Goal: Information Seeking & Learning: Learn about a topic

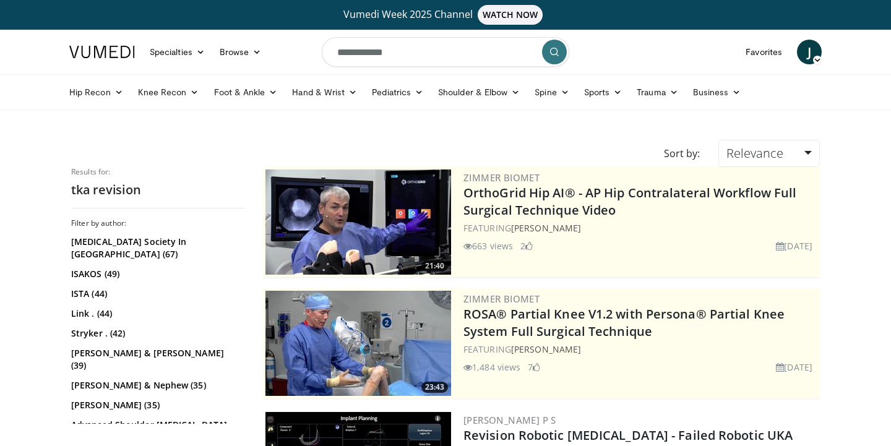
click at [427, 43] on input "**********" at bounding box center [445, 52] width 247 height 30
click at [526, 54] on icon "button" at bounding box center [527, 52] width 10 height 10
type input "**********"
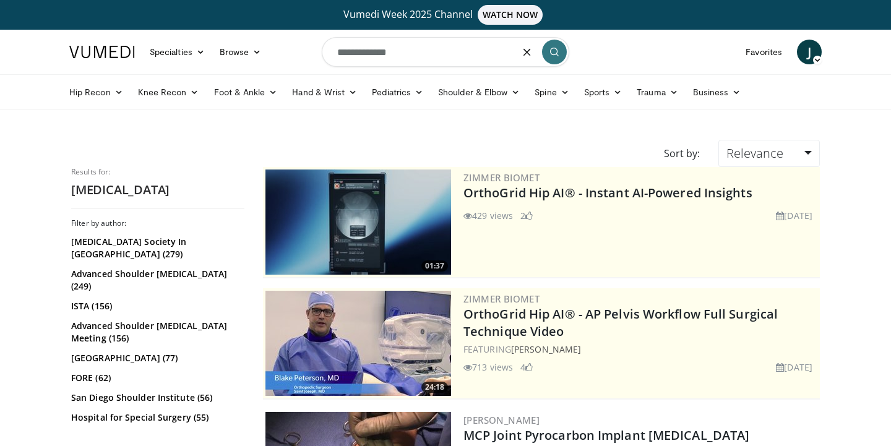
click at [516, 62] on input "**********" at bounding box center [445, 52] width 247 height 30
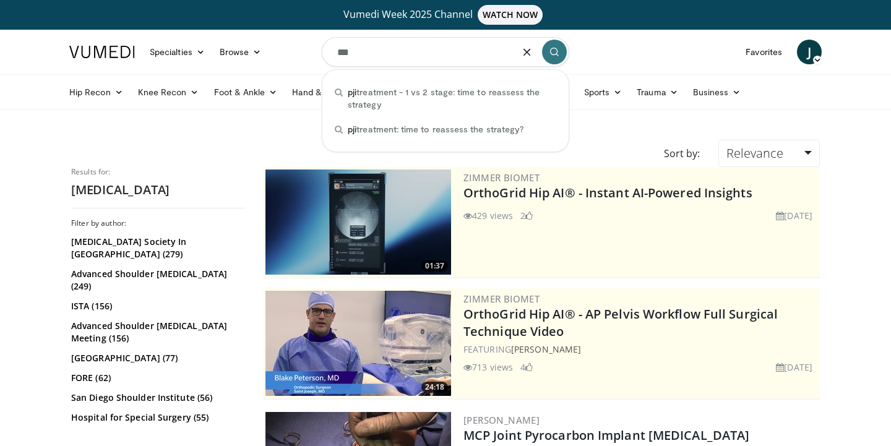
type input "***"
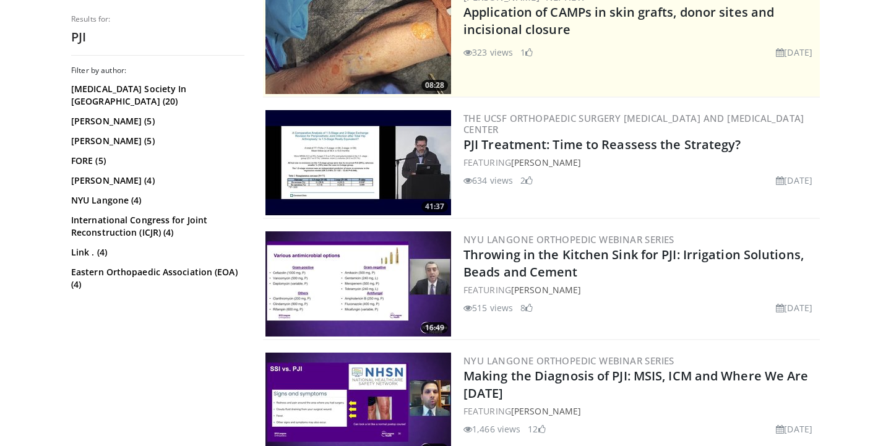
scroll to position [304, 0]
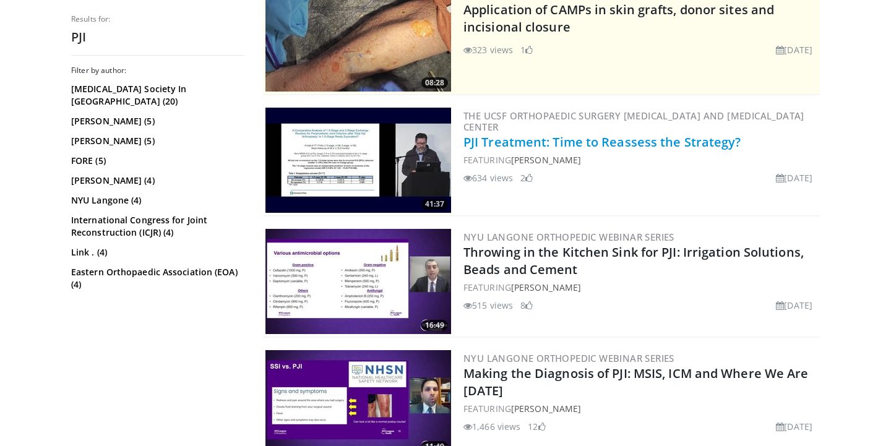
click at [655, 138] on link "PJI Treatment: Time to Reassess the Strategy?" at bounding box center [602, 142] width 278 height 17
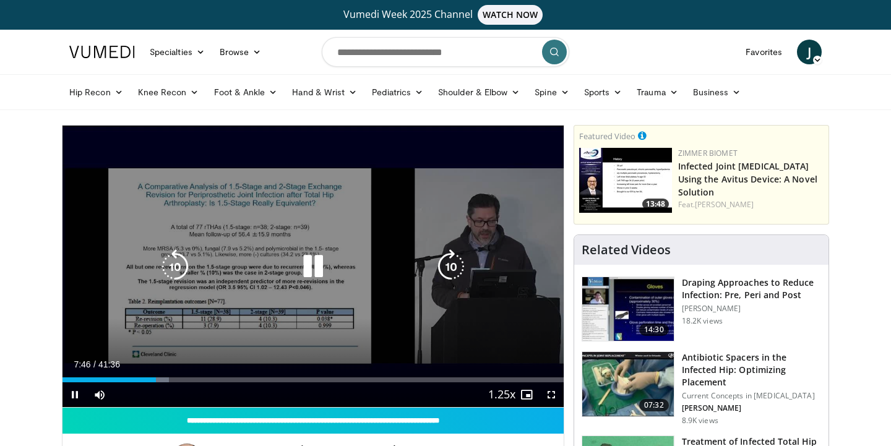
click at [309, 262] on icon "Video Player" at bounding box center [313, 266] width 35 height 35
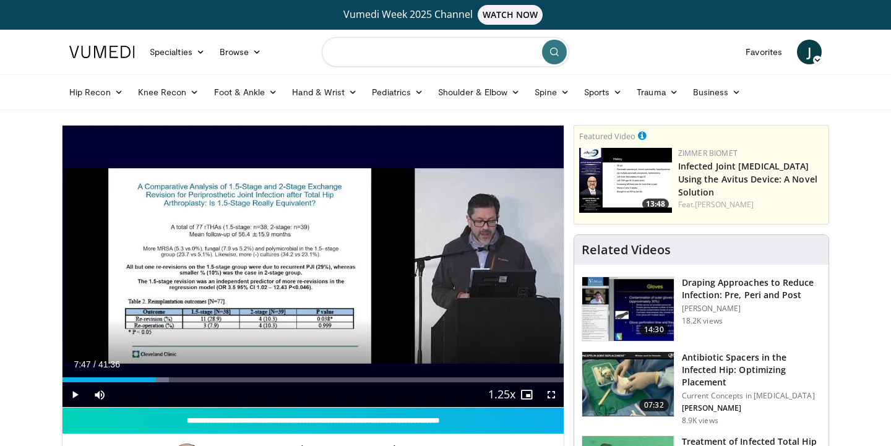
click at [400, 54] on input "Search topics, interventions" at bounding box center [445, 52] width 247 height 30
type input "**********"
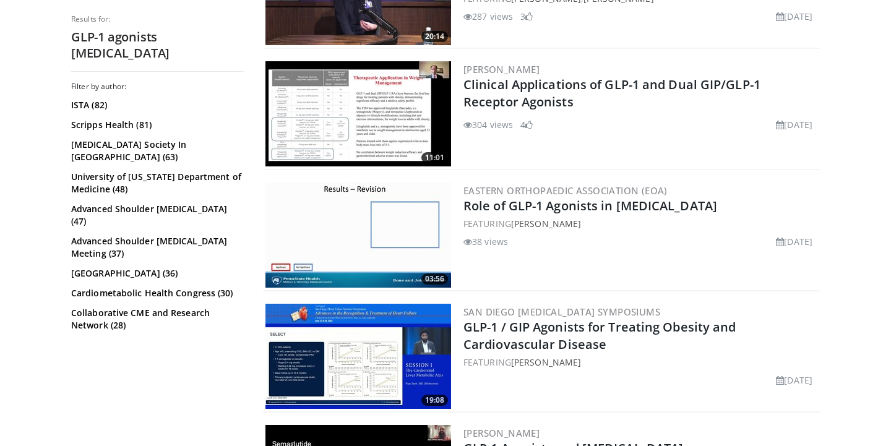
scroll to position [595, 0]
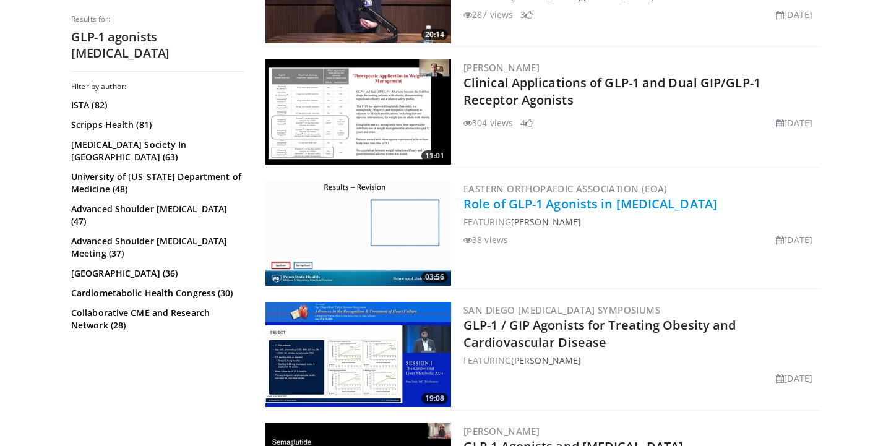
click at [649, 202] on link "Role of GLP-1 Agonists in [MEDICAL_DATA]" at bounding box center [590, 203] width 254 height 17
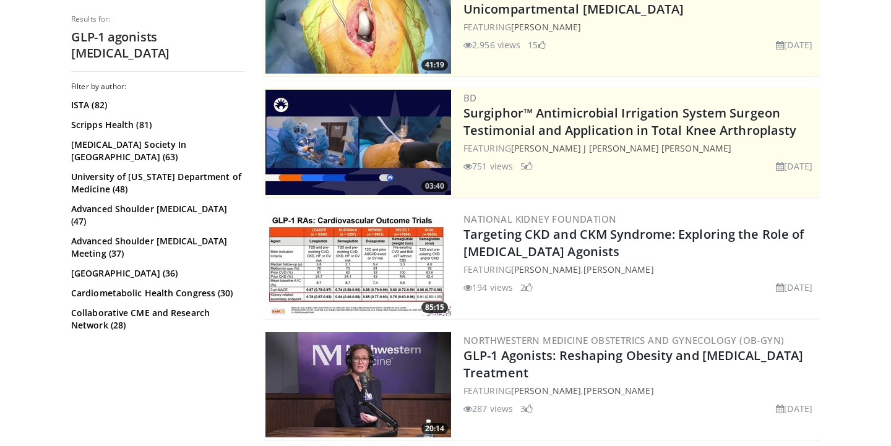
scroll to position [0, 0]
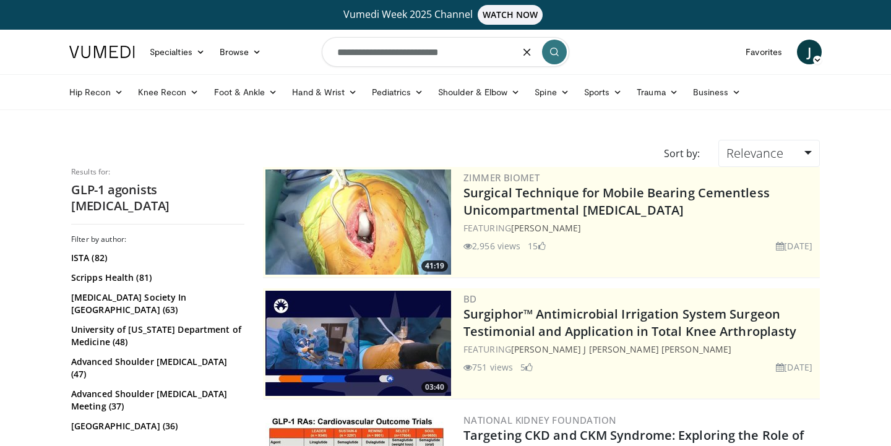
drag, startPoint x: 408, startPoint y: 53, endPoint x: 318, endPoint y: 51, distance: 89.7
click at [318, 51] on nav "Specialties Adult & Family Medicine Allergy, [MEDICAL_DATA], Immunology Anesthe…" at bounding box center [445, 52] width 767 height 45
type input "**********"
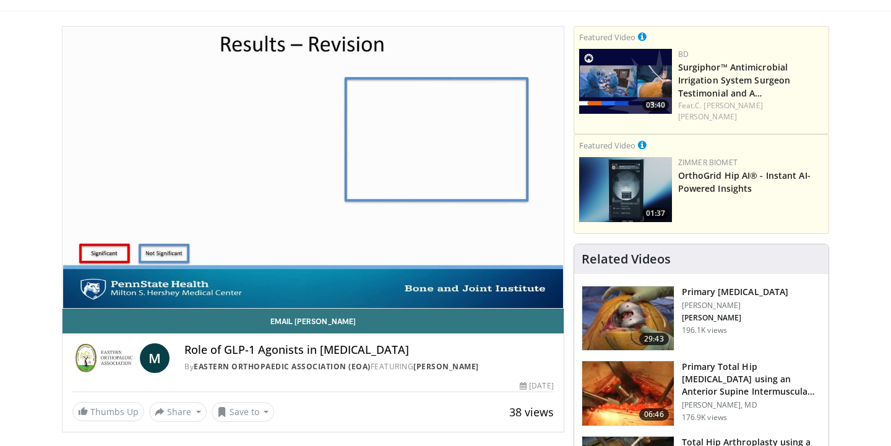
scroll to position [64, 0]
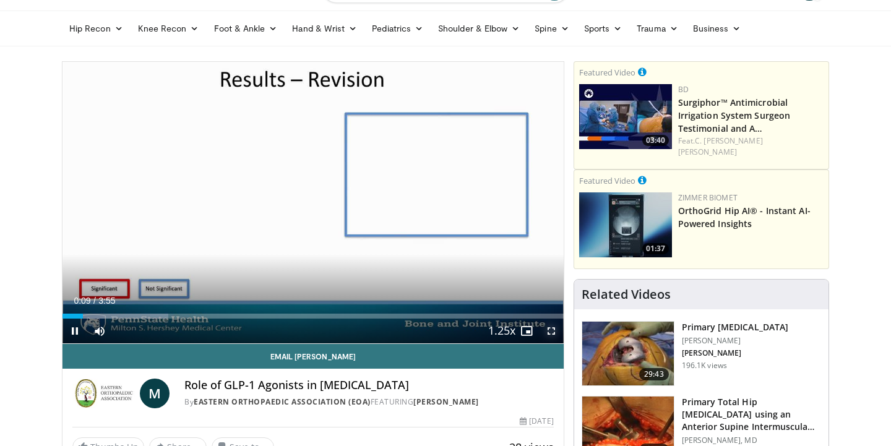
click at [553, 335] on span "Video Player" at bounding box center [551, 330] width 25 height 25
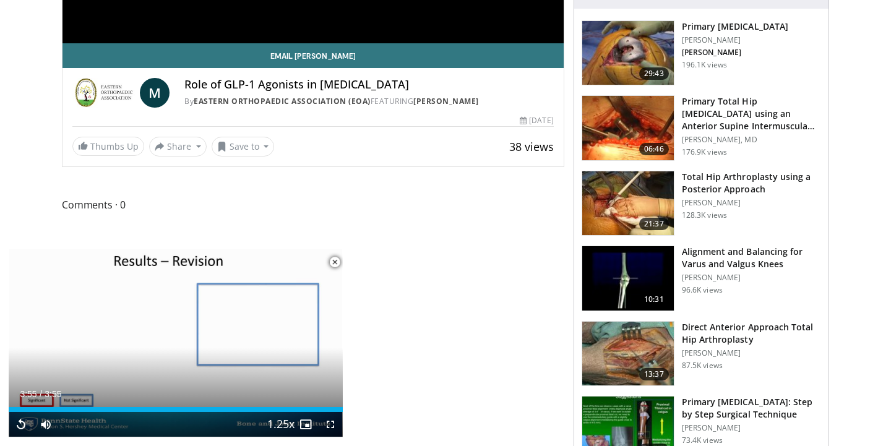
scroll to position [379, 0]
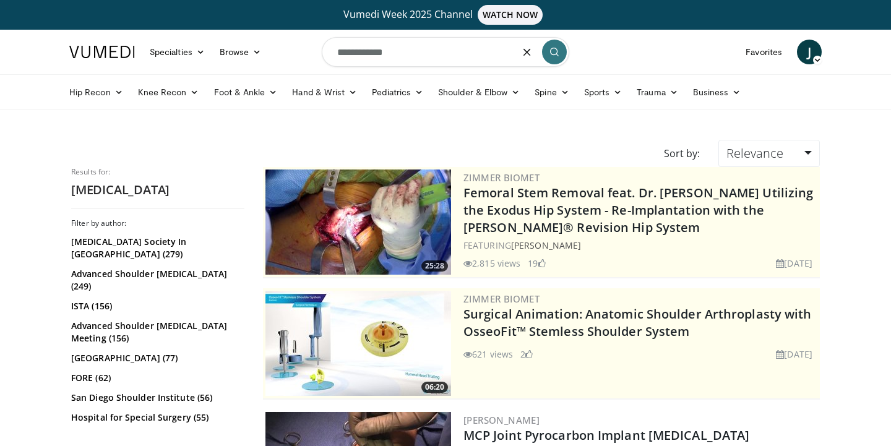
click at [336, 54] on input "**********" at bounding box center [445, 52] width 247 height 30
type input "**********"
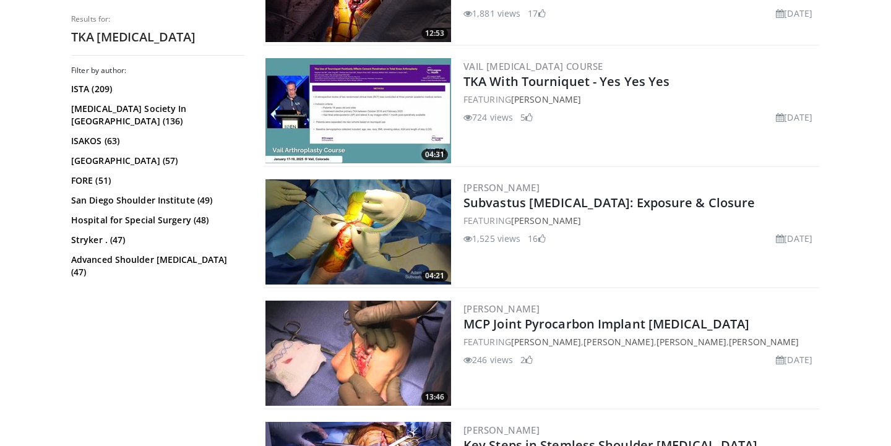
scroll to position [1323, 0]
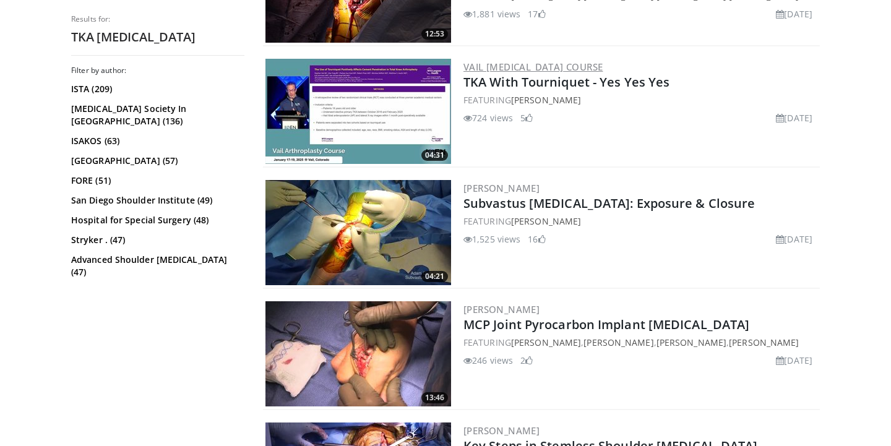
click at [531, 66] on link "Vail [MEDICAL_DATA] Course" at bounding box center [532, 67] width 139 height 12
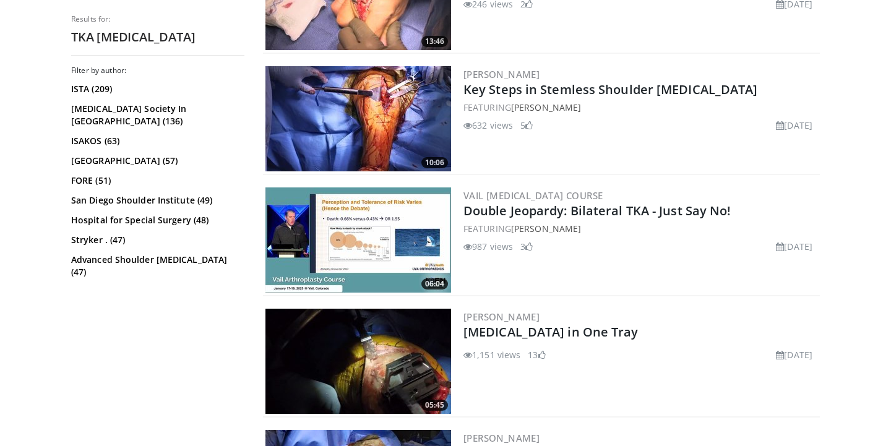
scroll to position [1687, 0]
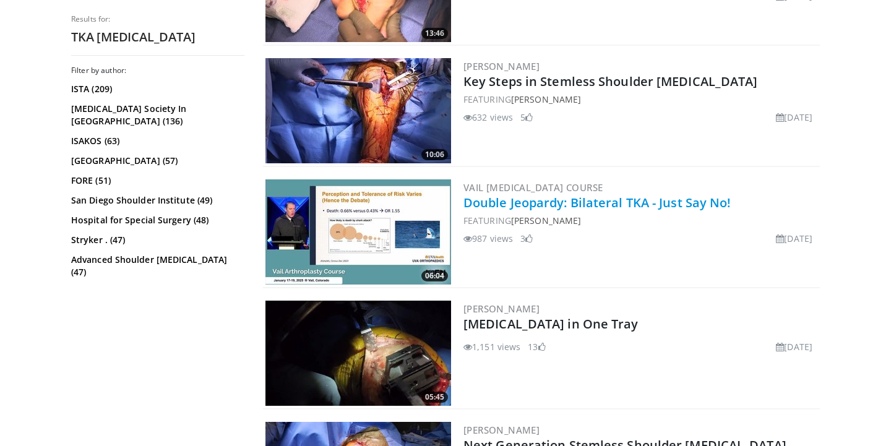
click at [555, 202] on link "Double Jeopardy: Bilateral TKA - Just Say No!" at bounding box center [597, 202] width 268 height 17
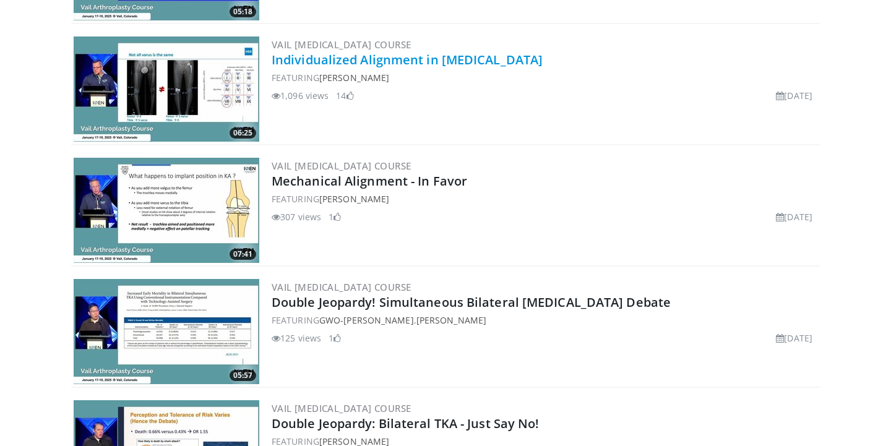
scroll to position [584, 0]
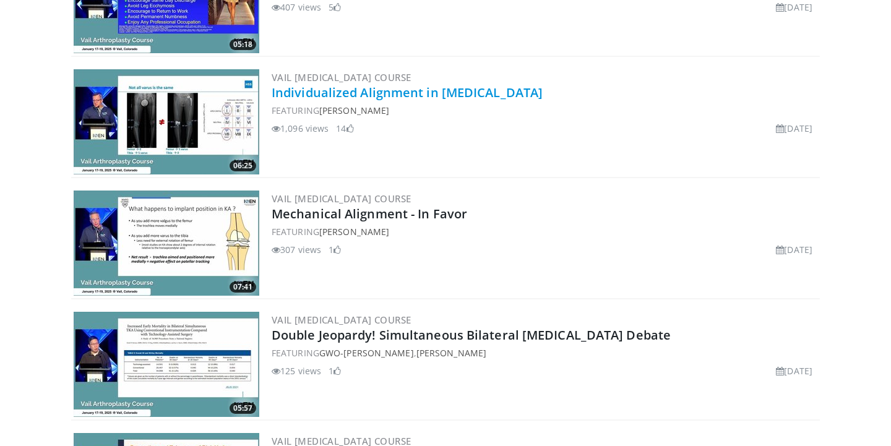
click at [479, 96] on link "Individualized Alignment in [MEDICAL_DATA]" at bounding box center [406, 92] width 271 height 17
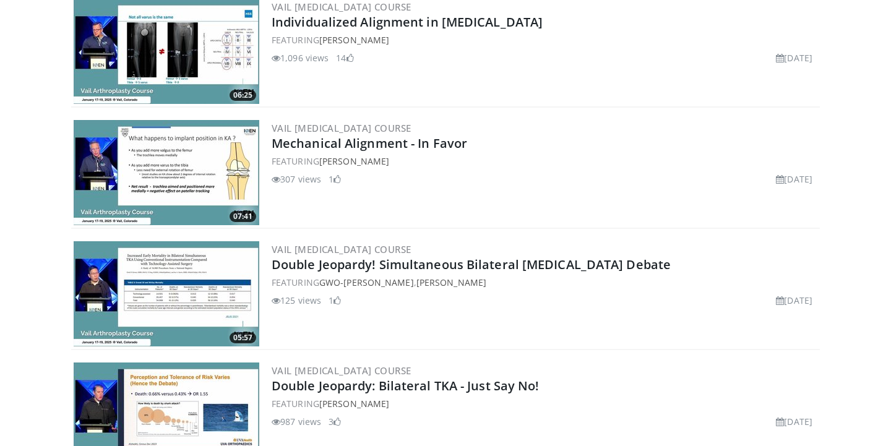
scroll to position [653, 0]
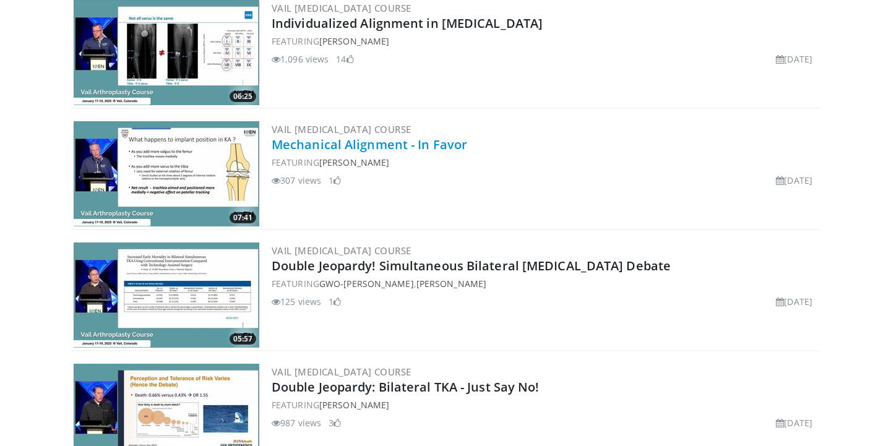
click at [308, 147] on link "Mechanical Alignment - In Favor" at bounding box center [368, 144] width 195 height 17
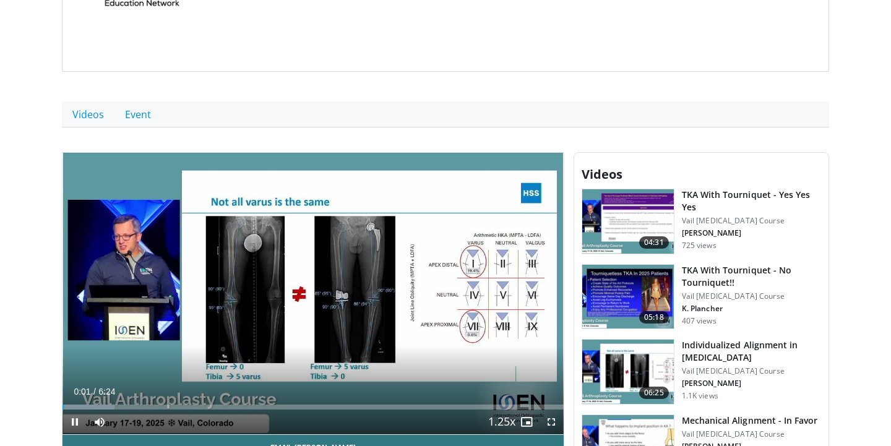
scroll to position [352, 0]
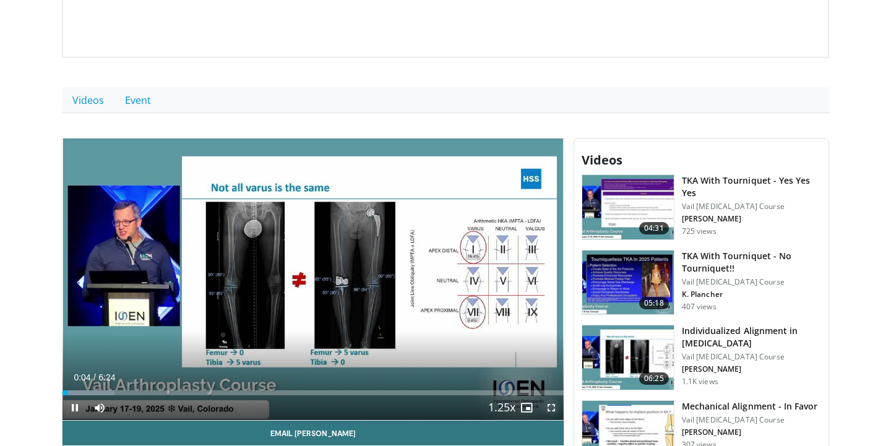
click at [551, 409] on span "Video Player" at bounding box center [551, 407] width 25 height 25
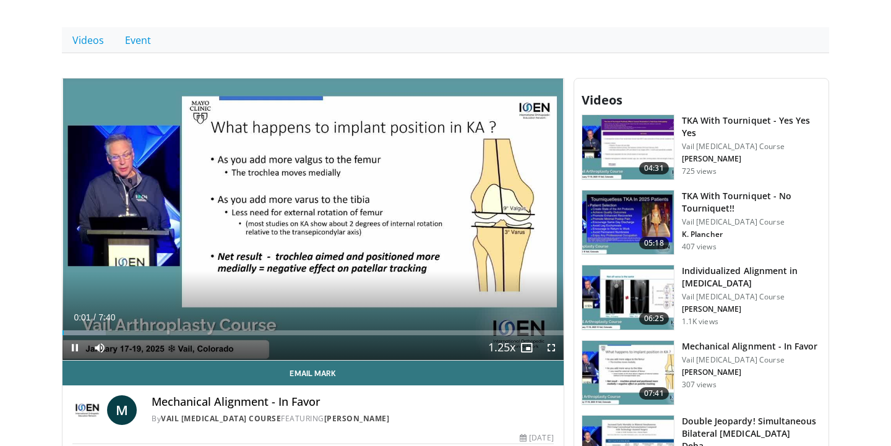
scroll to position [362, 0]
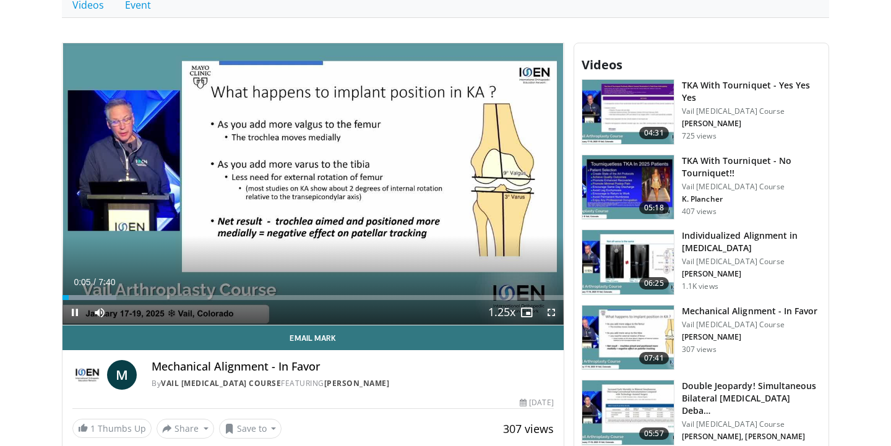
click at [552, 307] on span "Video Player" at bounding box center [551, 312] width 25 height 25
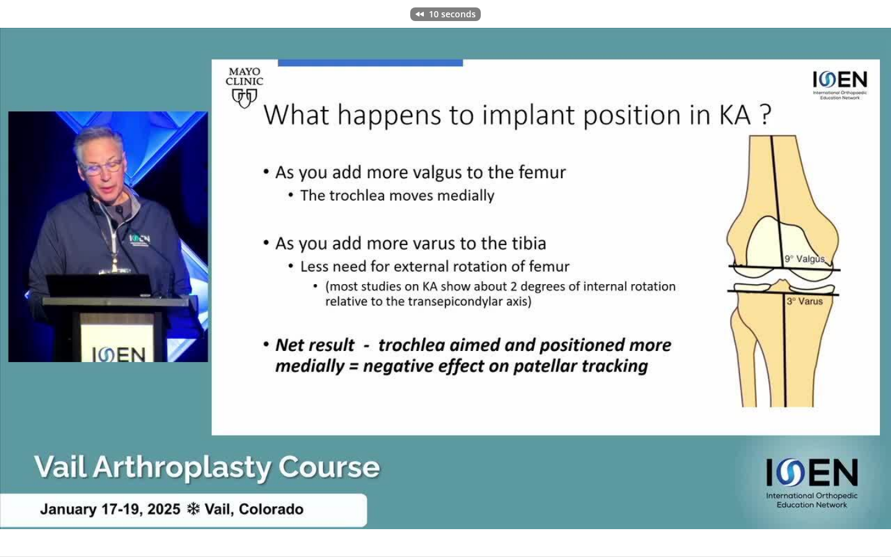
click at [708, 325] on div "10 seconds Tap to unmute" at bounding box center [445, 278] width 891 height 556
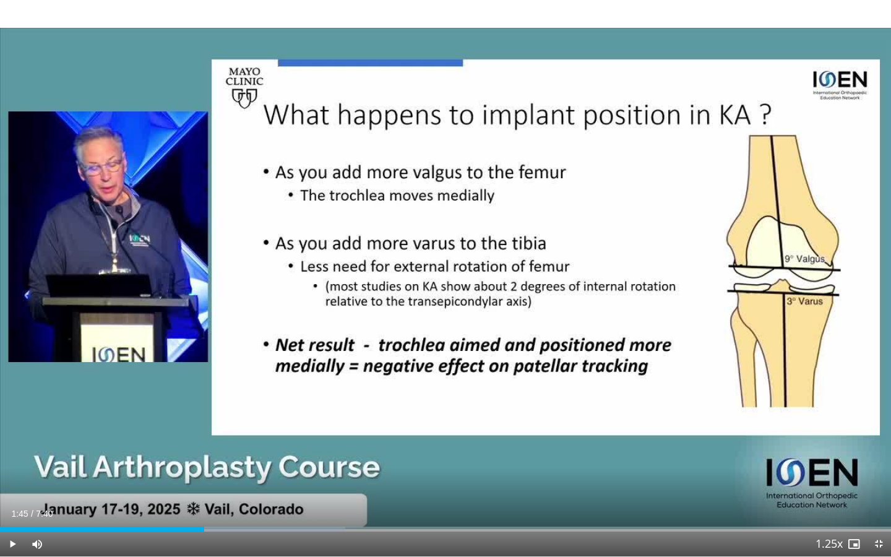
click at [708, 325] on div "10 seconds Tap to unmute" at bounding box center [445, 278] width 891 height 556
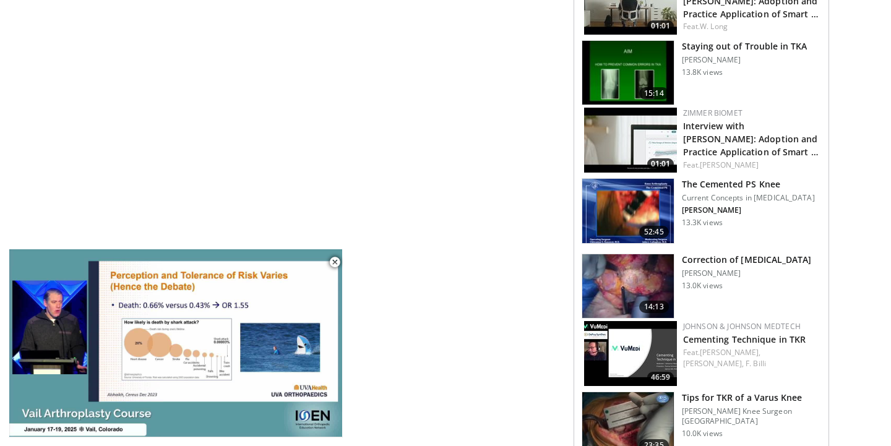
scroll to position [1310, 0]
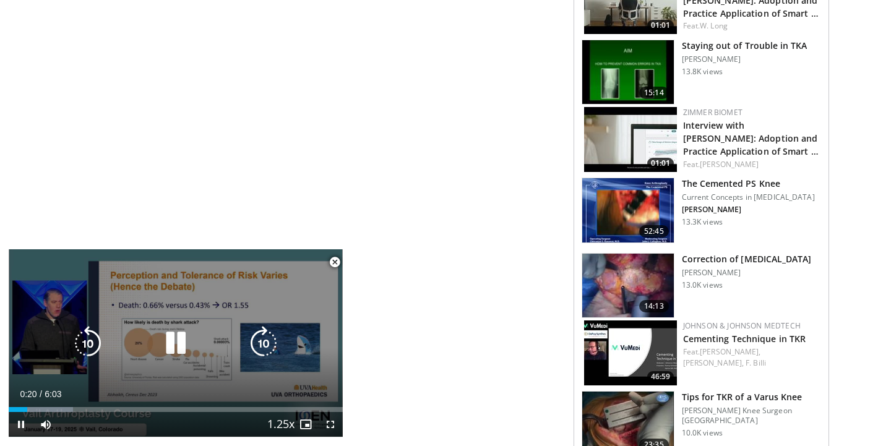
click at [142, 274] on div "10 seconds Tap to unmute" at bounding box center [176, 342] width 334 height 187
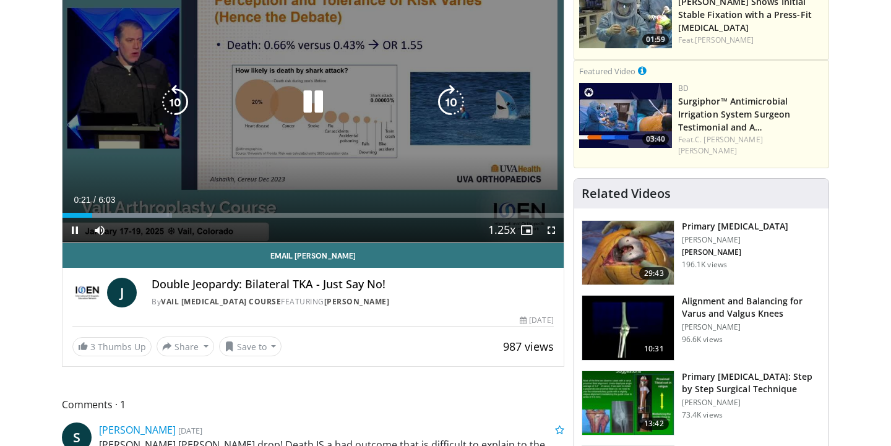
scroll to position [0, 0]
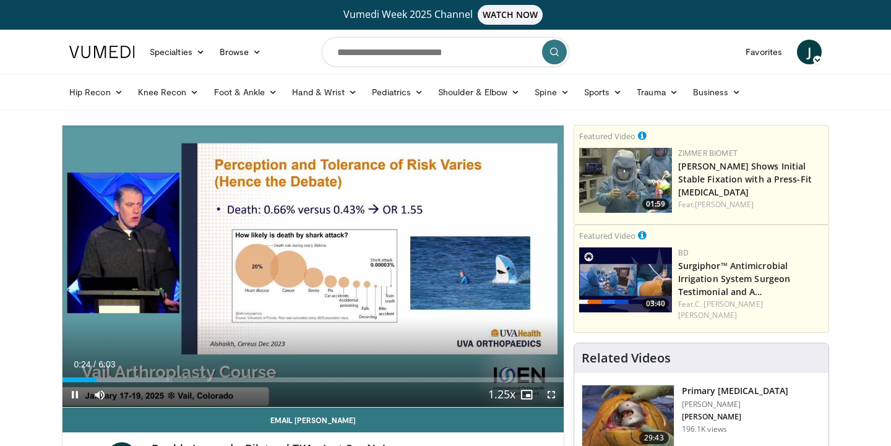
click at [552, 396] on span "Video Player" at bounding box center [551, 394] width 25 height 25
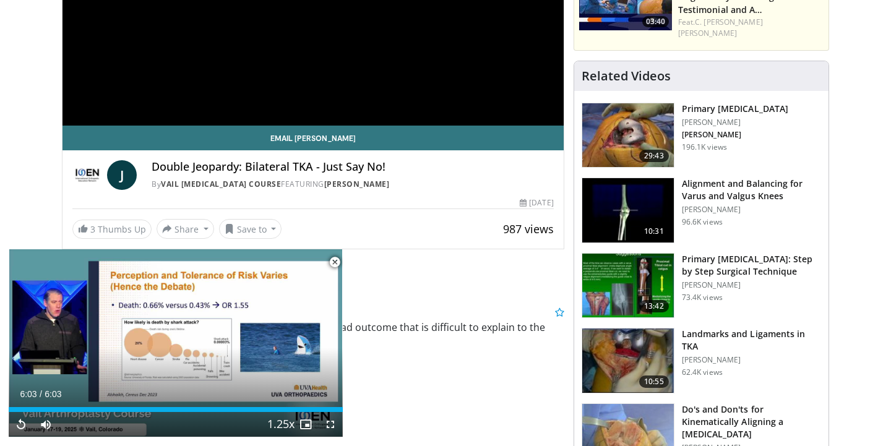
scroll to position [290, 0]
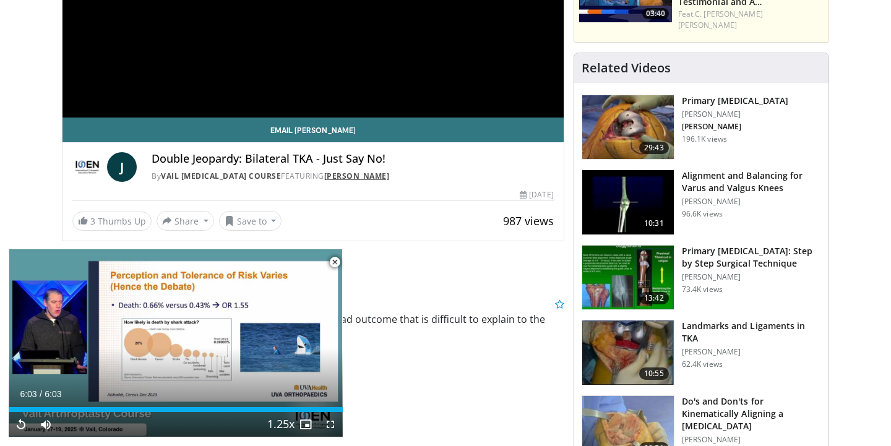
click at [361, 176] on link "[PERSON_NAME]" at bounding box center [357, 176] width 66 height 11
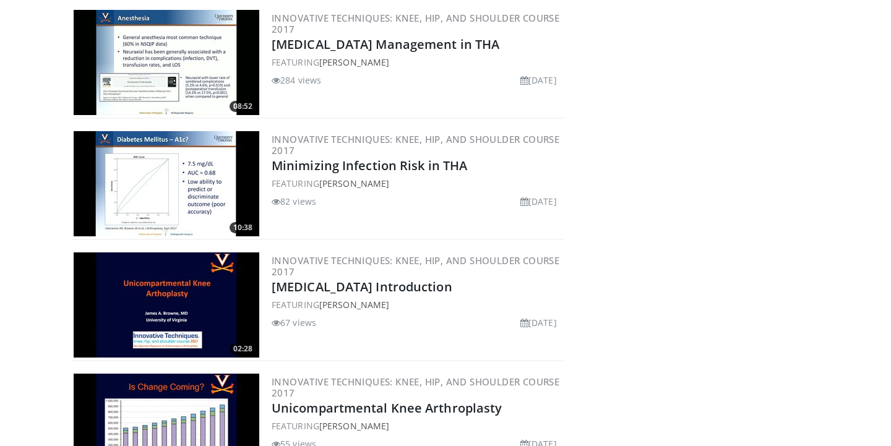
scroll to position [1157, 0]
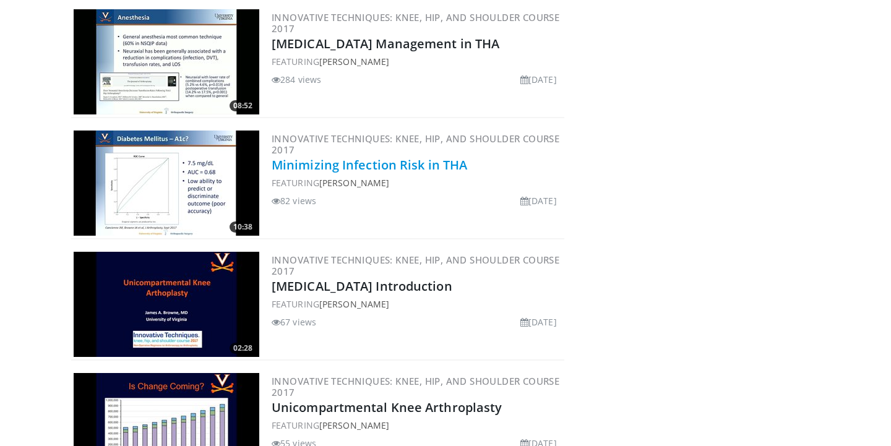
click at [394, 167] on link "Minimizing Infection Risk in THA" at bounding box center [368, 164] width 195 height 17
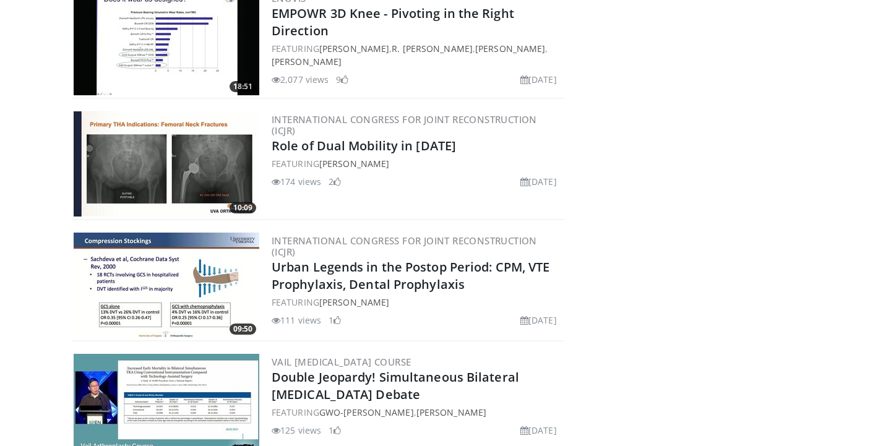
scroll to position [575, 0]
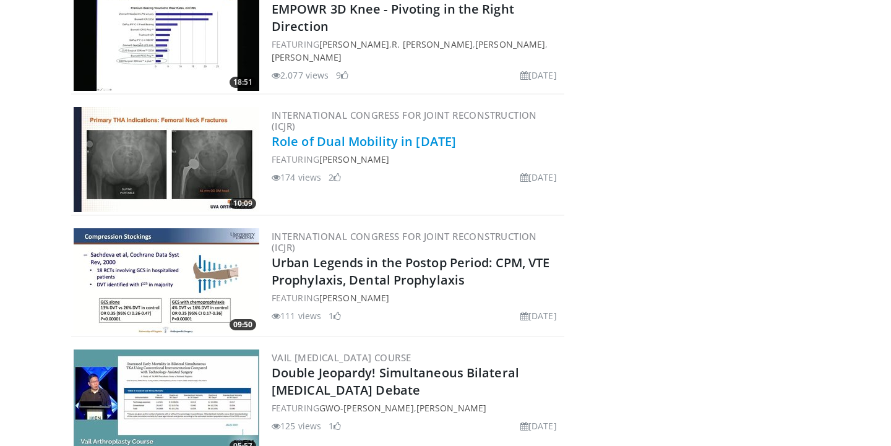
click at [317, 137] on link "Role of Dual Mobility in [DATE]" at bounding box center [363, 141] width 184 height 17
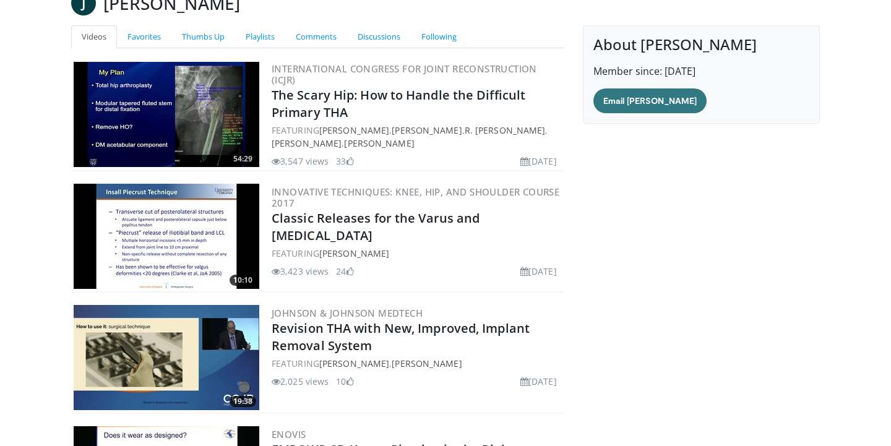
scroll to position [130, 0]
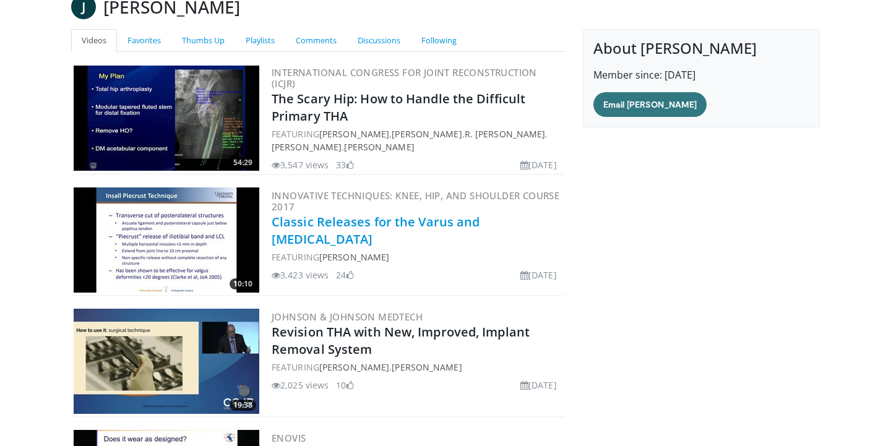
click at [464, 224] on link "Classic Releases for the Varus and Valgus Knee" at bounding box center [375, 230] width 208 height 34
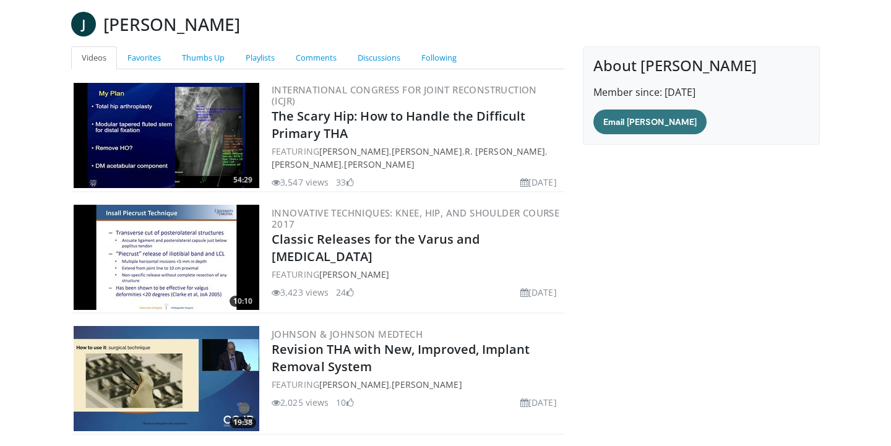
scroll to position [0, 0]
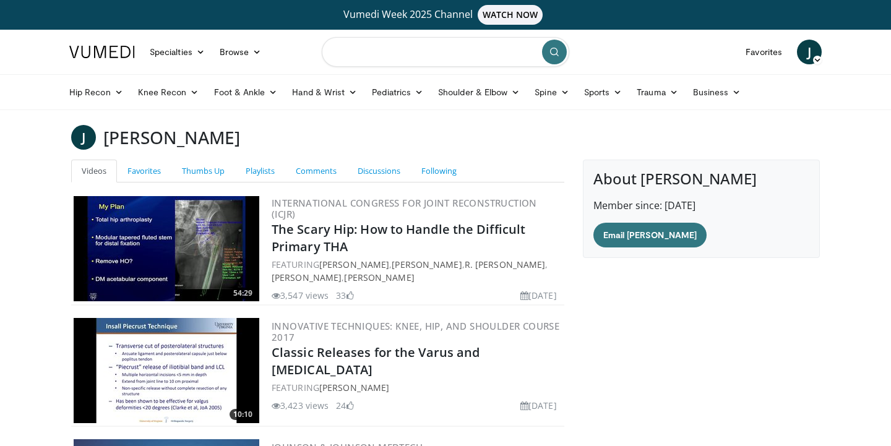
click at [406, 54] on input "Search topics, interventions" at bounding box center [445, 52] width 247 height 30
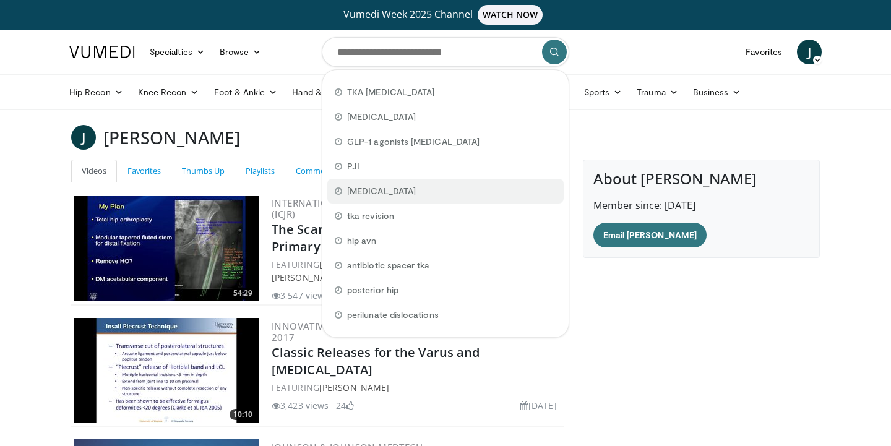
click at [376, 197] on span "arthroplasty" at bounding box center [381, 191] width 69 height 12
type input "**********"
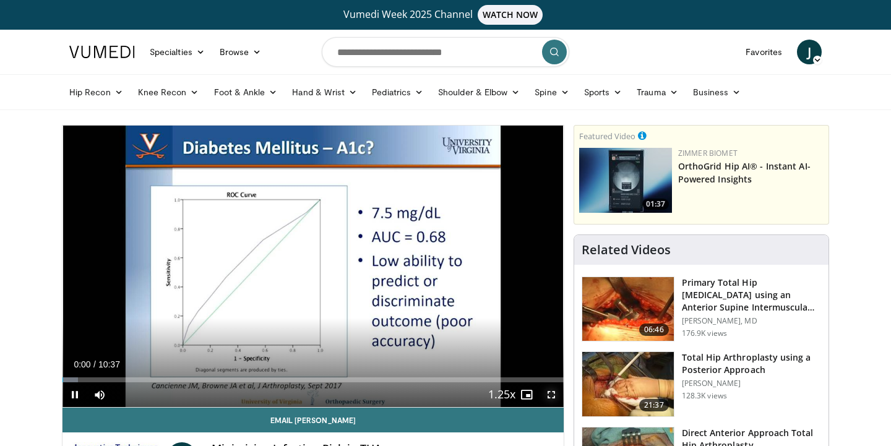
click at [553, 400] on span "Video Player" at bounding box center [551, 394] width 25 height 25
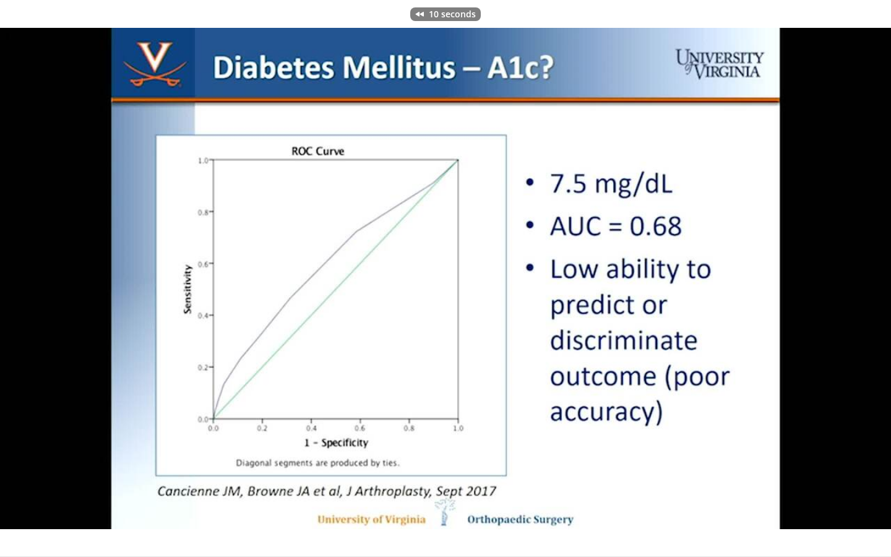
click at [586, 445] on div "10 seconds Tap to unmute" at bounding box center [445, 278] width 891 height 556
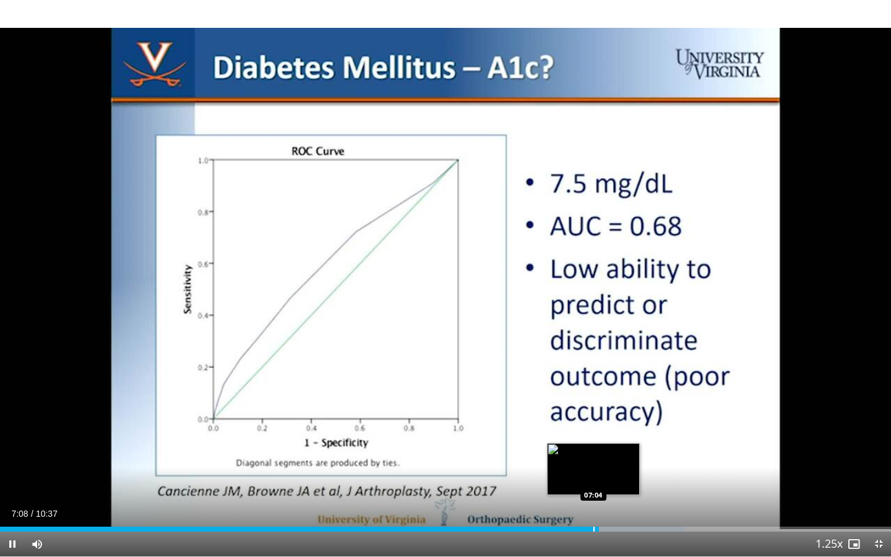
click at [592, 445] on div "Loaded : 76.85% 07:08 07:04" at bounding box center [445, 528] width 891 height 5
click at [588, 445] on div "Progress Bar" at bounding box center [588, 528] width 1 height 5
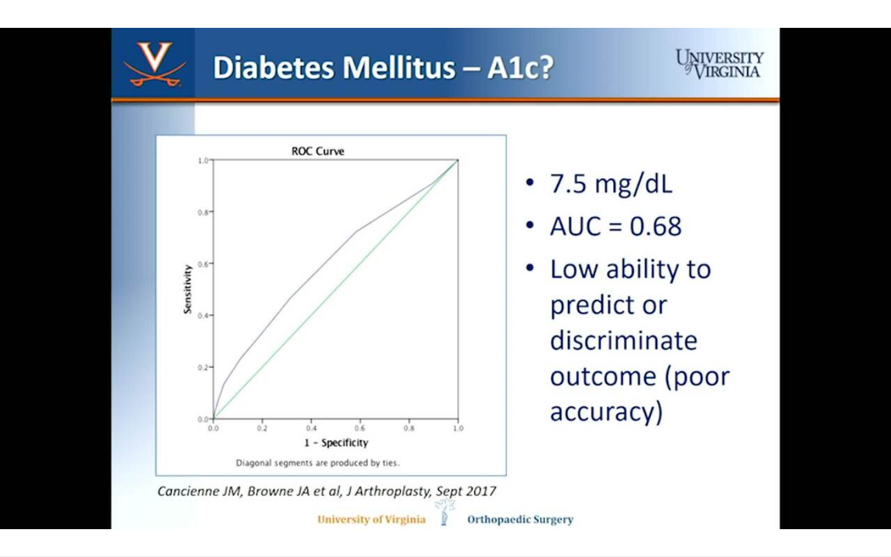
click at [578, 445] on video-js "**********" at bounding box center [445, 278] width 891 height 557
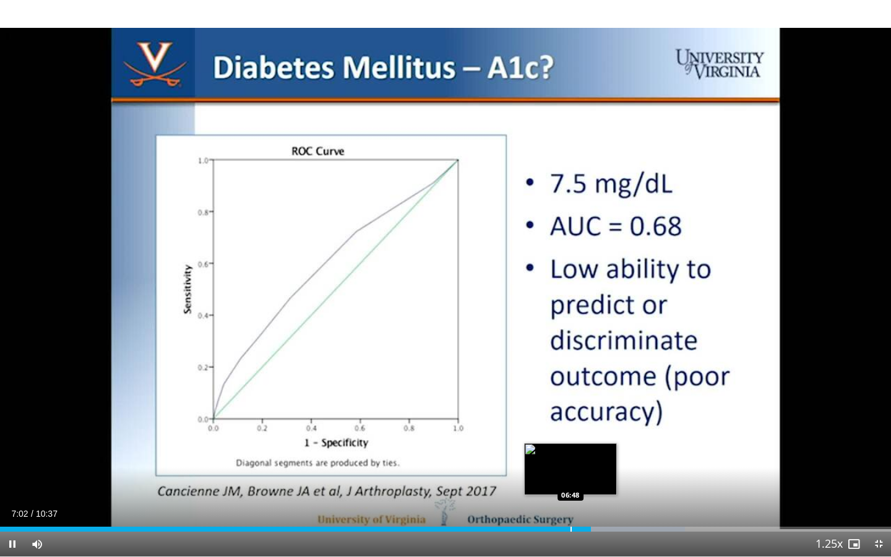
click at [570, 445] on div "Progress Bar" at bounding box center [570, 528] width 1 height 5
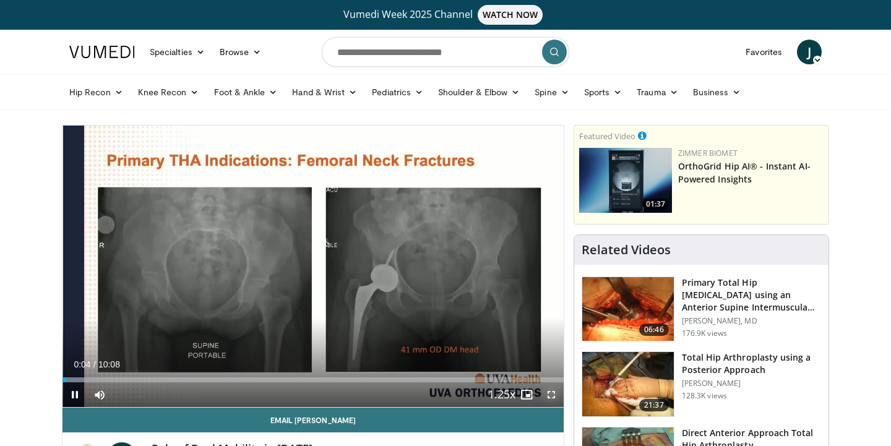
click at [555, 392] on span "Video Player" at bounding box center [551, 394] width 25 height 25
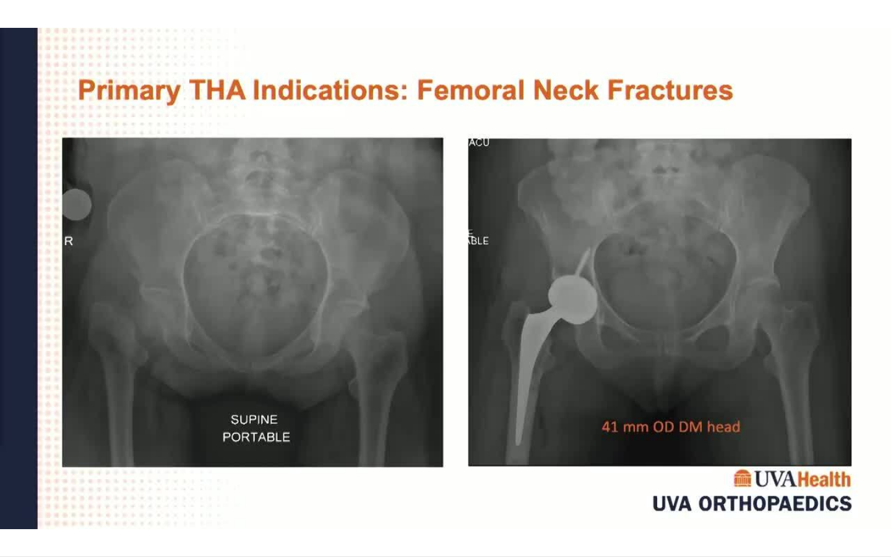
click at [890, 234] on div "10 seconds Tap to unmute" at bounding box center [445, 278] width 891 height 556
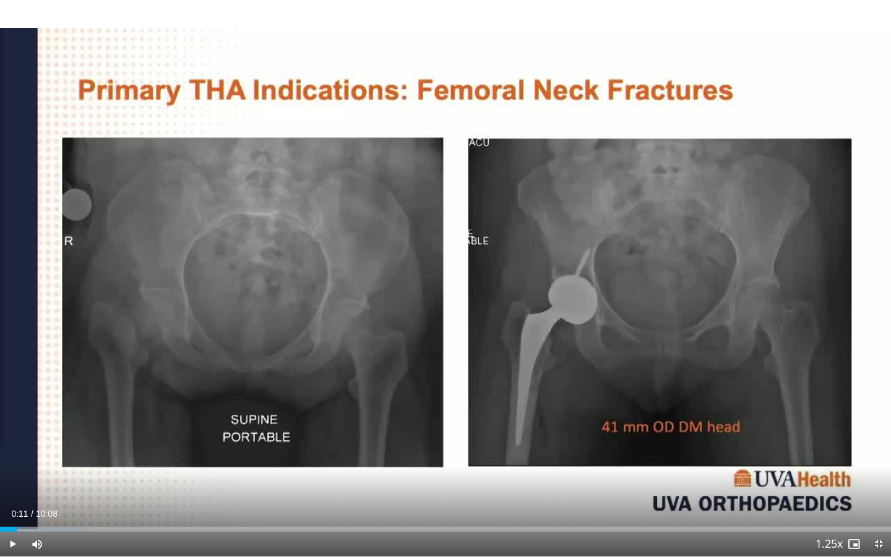
click at [890, 234] on div "10 seconds Tap to unmute" at bounding box center [445, 278] width 891 height 556
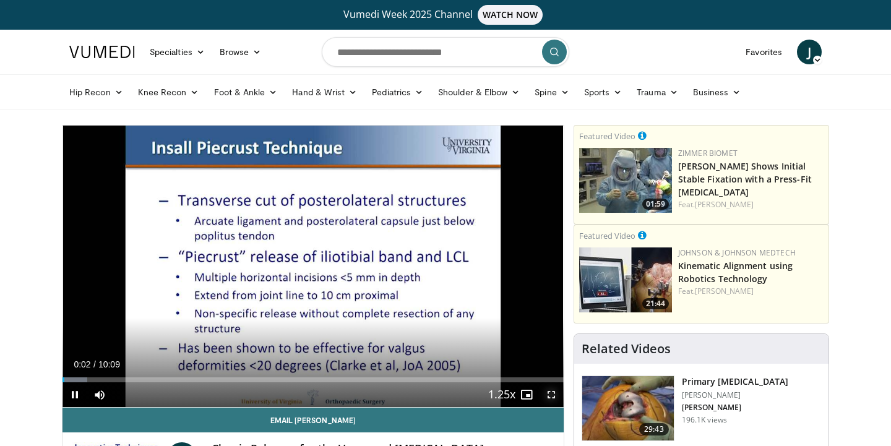
click at [551, 396] on span "Video Player" at bounding box center [551, 394] width 25 height 25
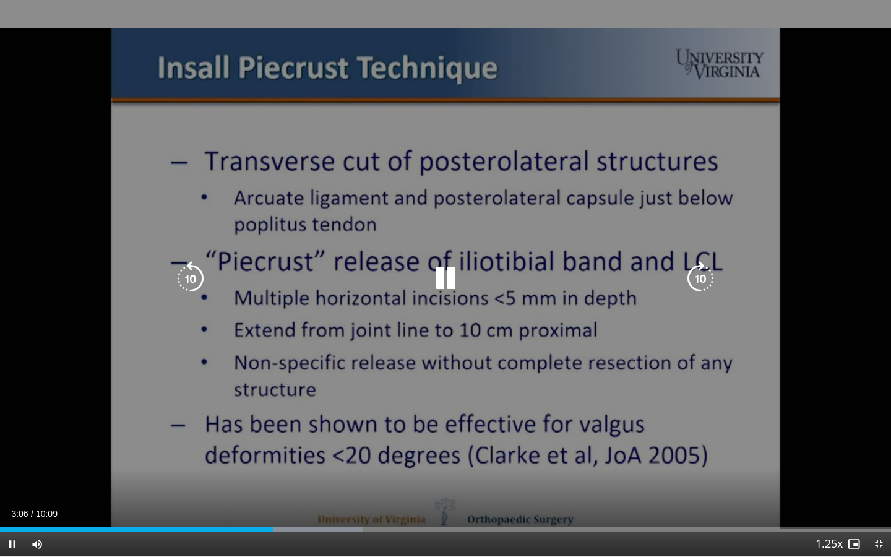
click at [857, 353] on div "10 seconds Tap to unmute" at bounding box center [445, 278] width 891 height 556
click at [433, 273] on icon "Video Player" at bounding box center [445, 278] width 35 height 35
click at [380, 249] on div "10 seconds Tap to unmute" at bounding box center [445, 278] width 891 height 556
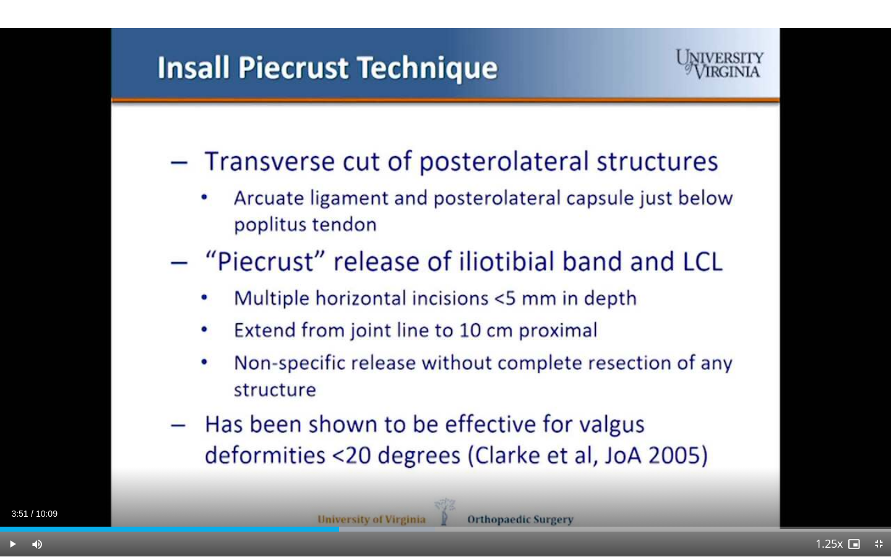
click at [380, 249] on div "10 seconds Tap to unmute" at bounding box center [445, 278] width 891 height 556
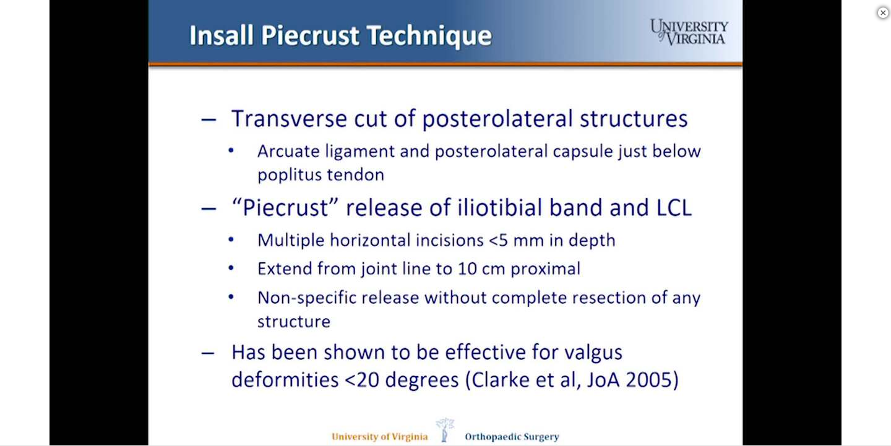
scroll to position [1151, 0]
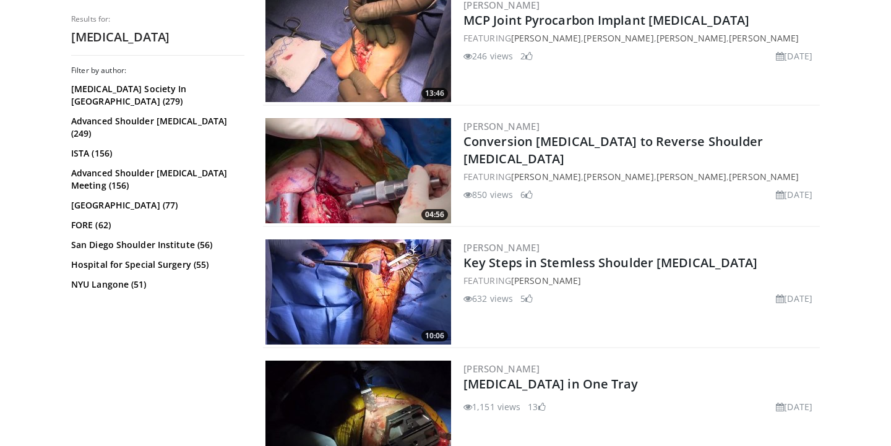
scroll to position [503, 0]
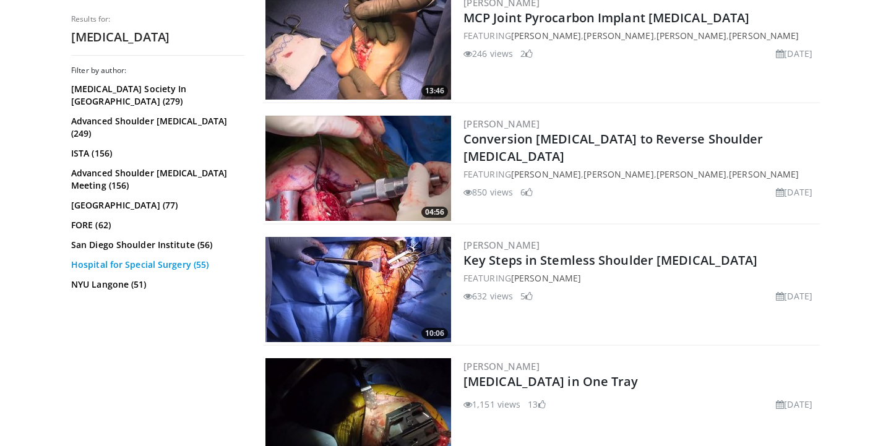
click at [156, 259] on link "Hospital for Special Surgery (55)" at bounding box center [156, 265] width 170 height 12
click at [101, 278] on link "NYU Langone (51)" at bounding box center [156, 284] width 170 height 12
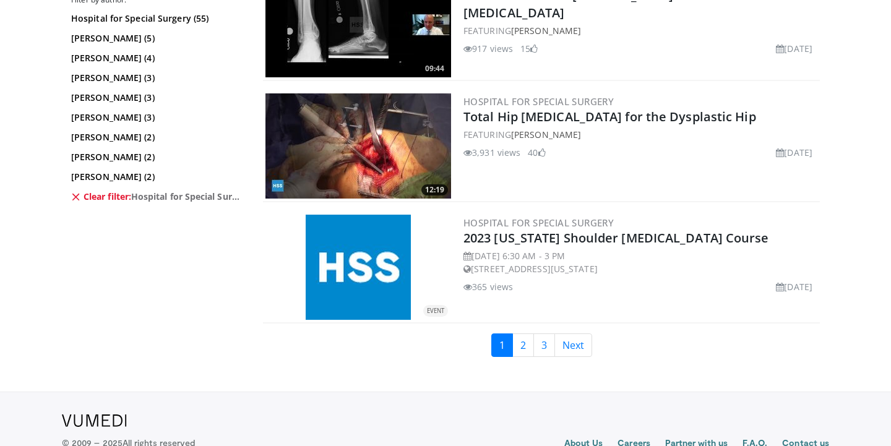
scroll to position [3122, 0]
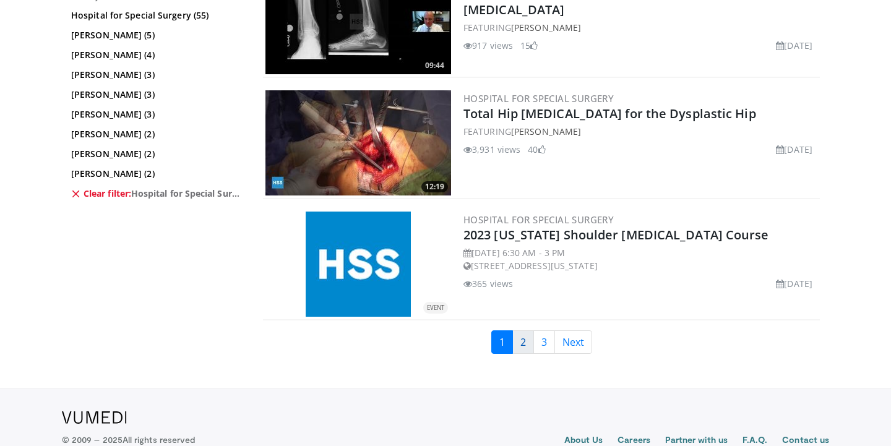
click at [526, 343] on link "2" at bounding box center [523, 342] width 22 height 24
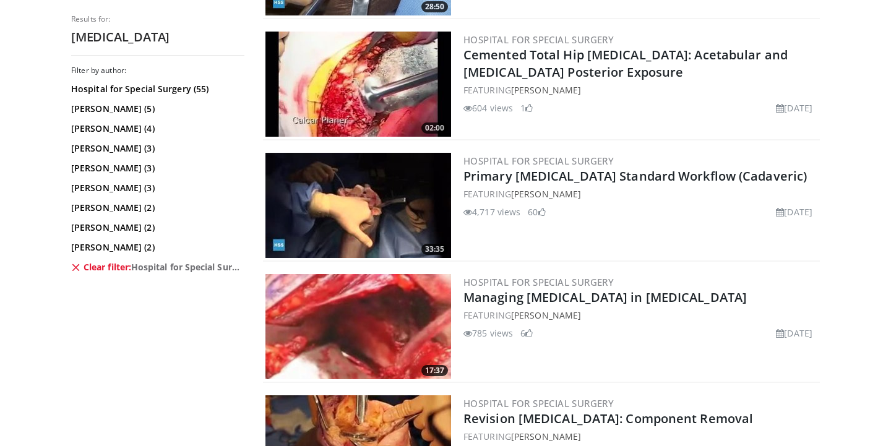
scroll to position [1229, 0]
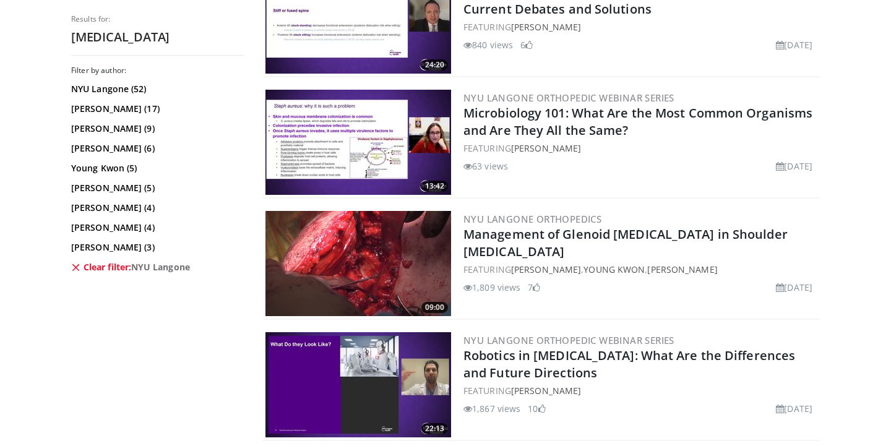
scroll to position [1302, 0]
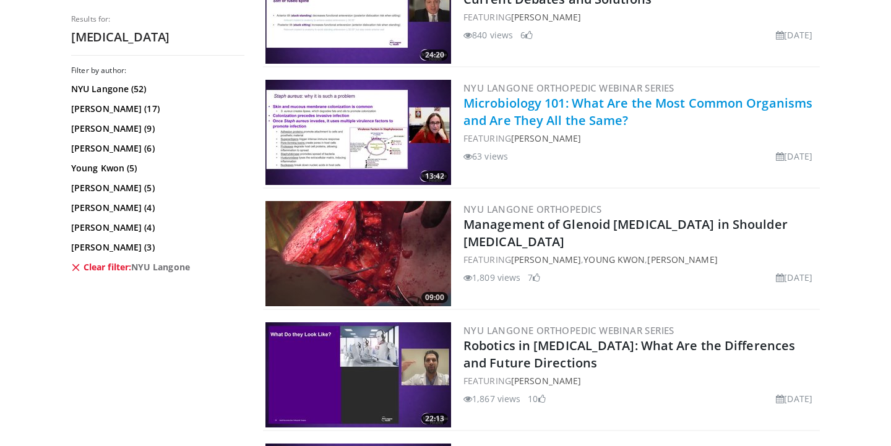
click at [554, 122] on link "Microbiology 101: What Are the Most Common Organisms and Are They All the Same?" at bounding box center [637, 112] width 349 height 34
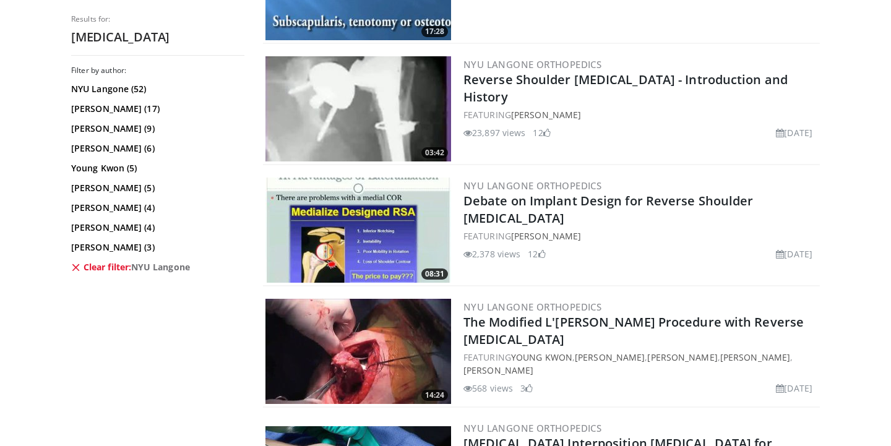
scroll to position [1966, 0]
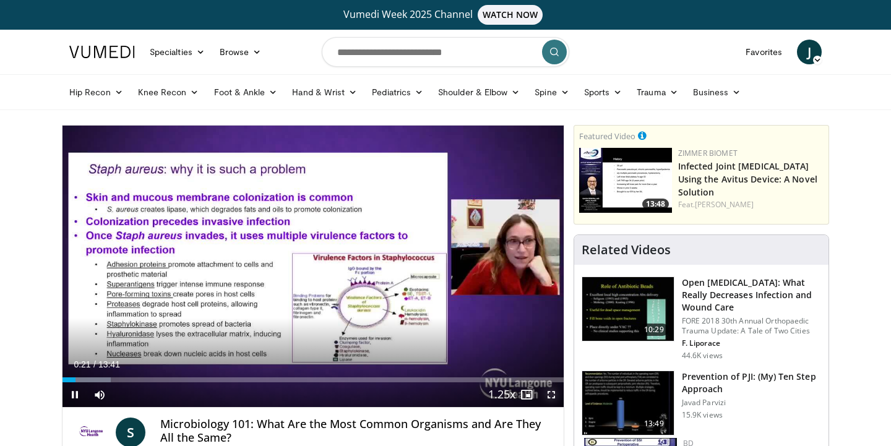
click at [549, 393] on span "Video Player" at bounding box center [551, 394] width 25 height 25
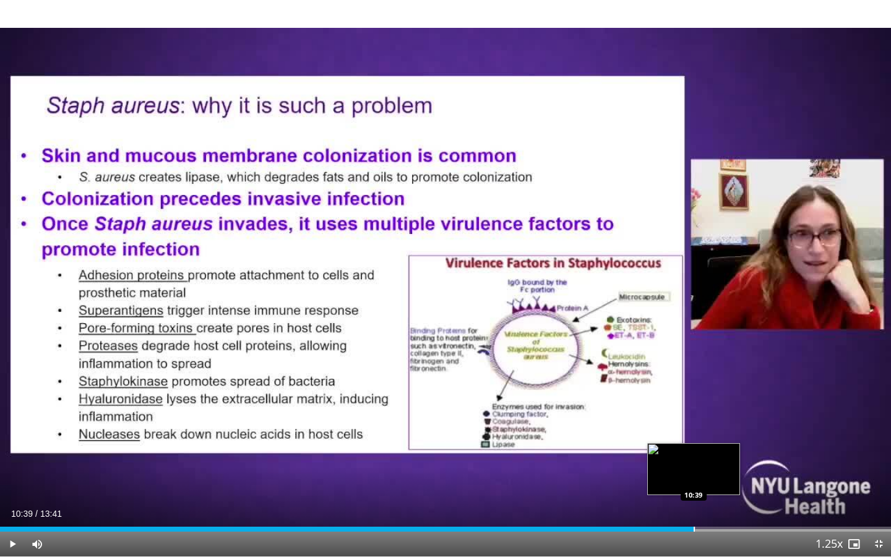
click at [693, 445] on div "Progress Bar" at bounding box center [693, 528] width 1 height 5
click at [719, 445] on div "Progress Bar" at bounding box center [719, 528] width 1 height 5
